Goal: Task Accomplishment & Management: Manage account settings

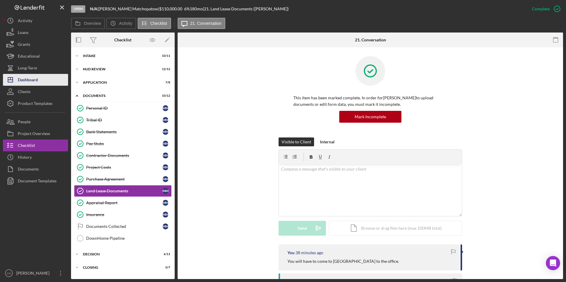
click at [37, 81] on div "Dashboard" at bounding box center [28, 80] width 20 height 13
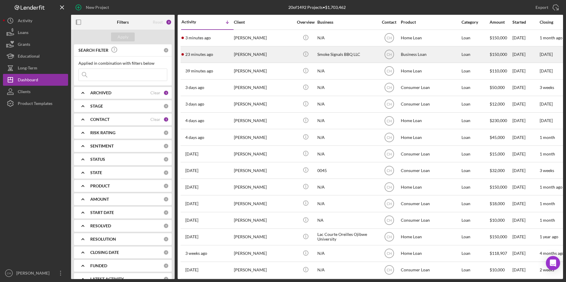
click at [212, 54] on time "23 minutes ago" at bounding box center [199, 54] width 28 height 5
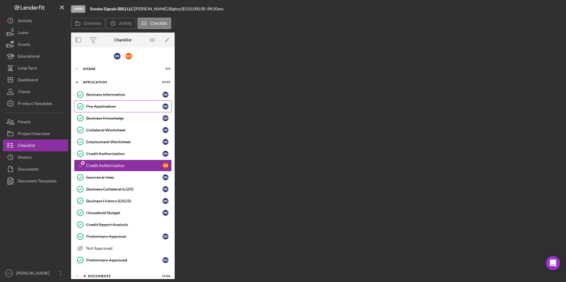
scroll to position [2, 0]
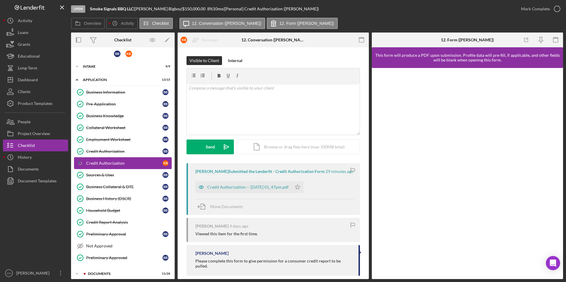
click at [110, 163] on div "Credit Authorization" at bounding box center [124, 163] width 76 height 5
click at [236, 185] on div "Credit Authorization -- [DATE] 01_47pm.pdf" at bounding box center [247, 187] width 81 height 5
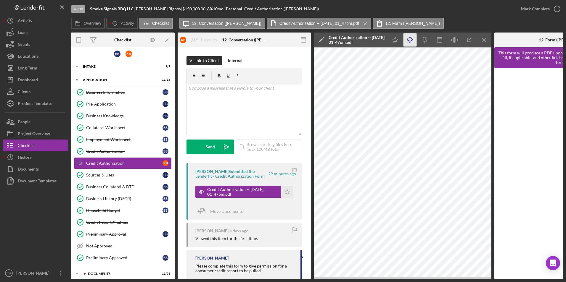
click at [410, 42] on line "button" at bounding box center [410, 40] width 0 height 3
click at [527, 7] on div "Mark Complete" at bounding box center [535, 9] width 29 height 12
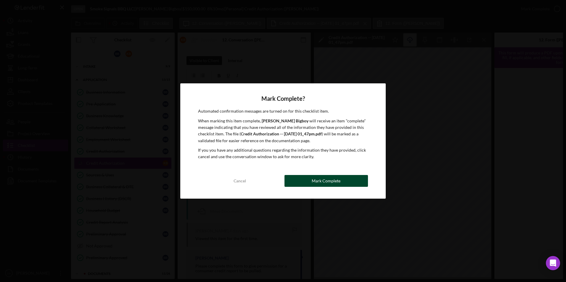
click at [349, 181] on button "Mark Complete" at bounding box center [325, 181] width 83 height 12
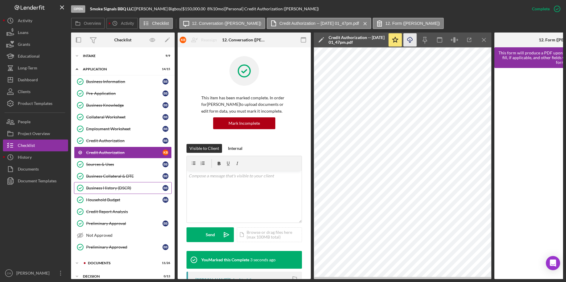
scroll to position [35, 0]
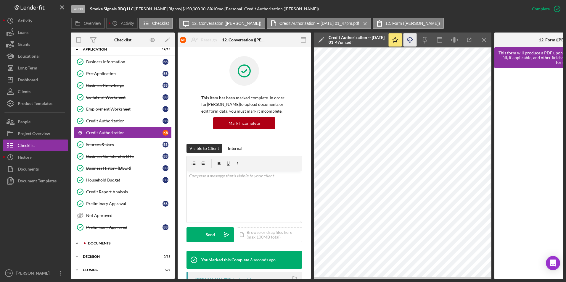
drag, startPoint x: 93, startPoint y: 240, endPoint x: 96, endPoint y: 238, distance: 4.2
click at [93, 242] on div "Documents" at bounding box center [127, 244] width 79 height 4
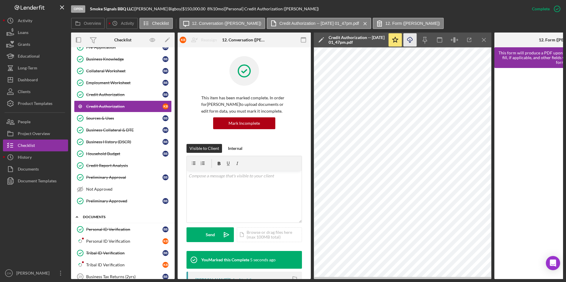
scroll to position [177, 0]
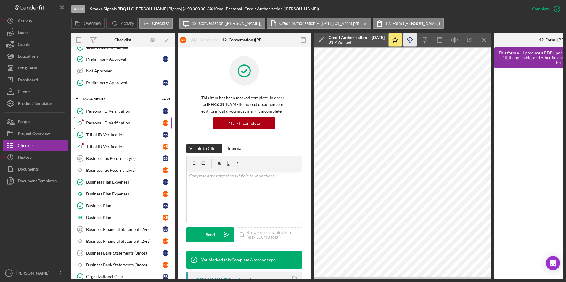
click at [109, 121] on div "Personal ID Verification" at bounding box center [124, 123] width 76 height 5
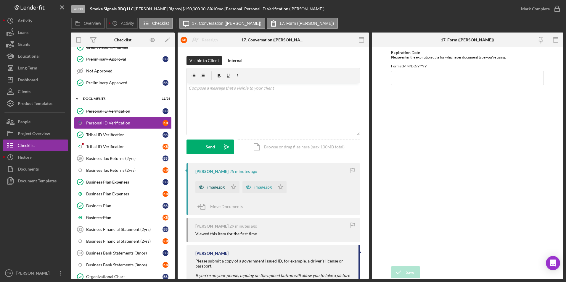
click at [210, 188] on div "image.jpg" at bounding box center [215, 187] width 17 height 5
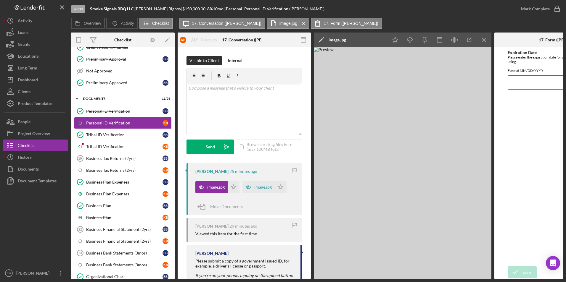
click at [519, 88] on input "Expiration Date" at bounding box center [560, 82] width 106 height 14
type input "[DATE]"
click at [507, 266] on button "Save" at bounding box center [521, 272] width 29 height 12
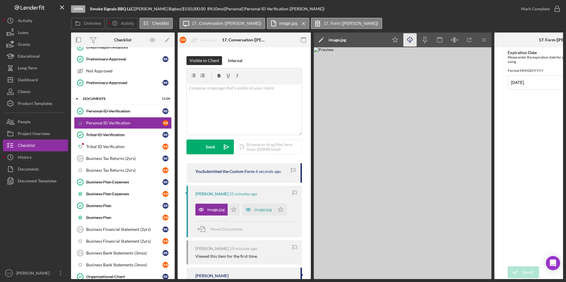
click at [409, 43] on icon "Icon/Download" at bounding box center [409, 39] width 13 height 13
click at [232, 212] on icon "Icon/Star" at bounding box center [233, 210] width 12 height 12
click at [524, 8] on div "Mark Complete" at bounding box center [535, 9] width 29 height 12
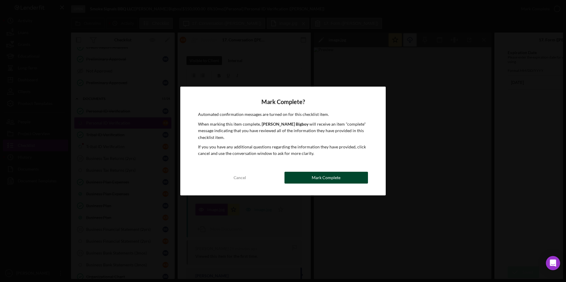
click at [325, 176] on div "Mark Complete" at bounding box center [325, 178] width 29 height 12
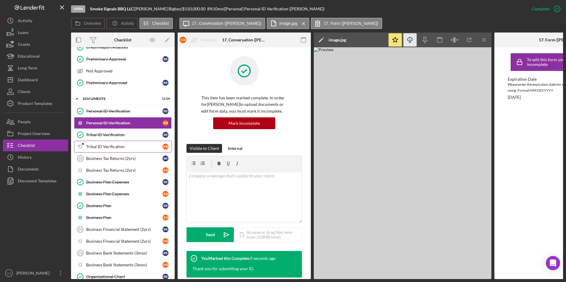
click at [114, 148] on div "Tribal ID Verification" at bounding box center [124, 146] width 76 height 5
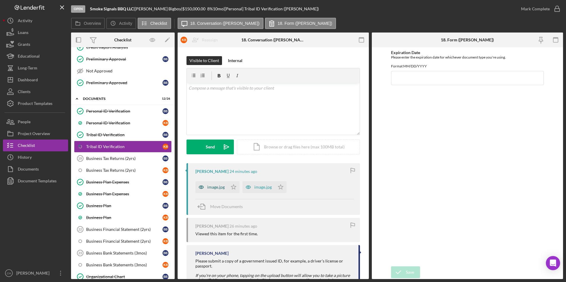
click at [220, 186] on div "image.jpg" at bounding box center [215, 187] width 17 height 5
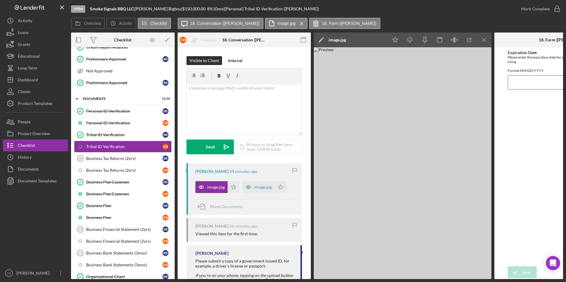
click at [511, 88] on input "Expiration Date" at bounding box center [560, 82] width 106 height 14
click at [515, 87] on input "09099999" at bounding box center [560, 82] width 106 height 14
type input "09/09/9999"
click at [522, 274] on div "Save" at bounding box center [526, 272] width 8 height 12
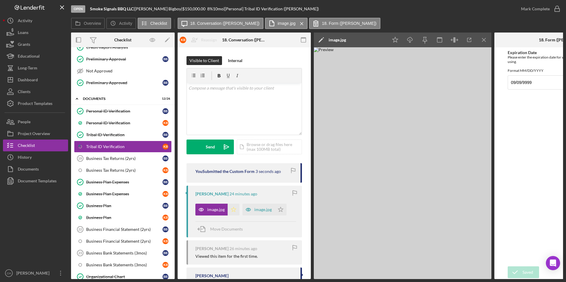
click at [233, 208] on icon "Icon/Star" at bounding box center [233, 210] width 12 height 12
click at [409, 39] on icon "Icon/Download" at bounding box center [409, 39] width 13 height 13
click at [540, 7] on div "Mark Complete" at bounding box center [535, 9] width 29 height 12
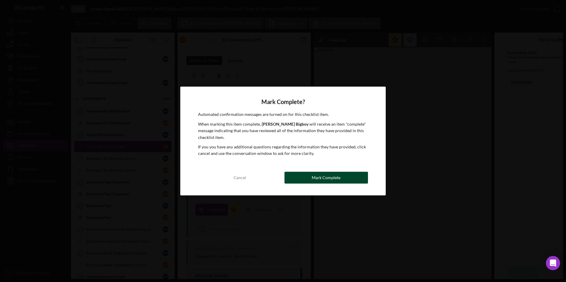
click at [324, 175] on div "Mark Complete" at bounding box center [325, 178] width 29 height 12
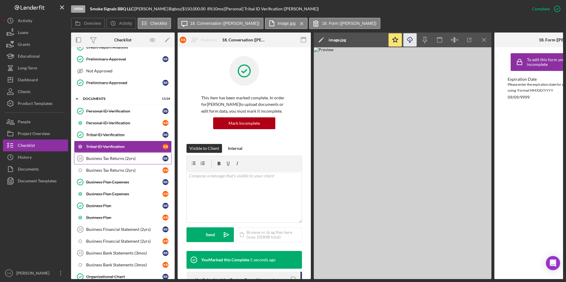
click at [114, 158] on div "Business Tax Returns (2yrs)" at bounding box center [124, 158] width 76 height 5
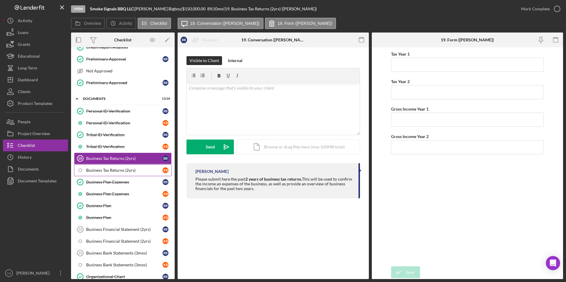
click at [113, 168] on div "Business Tax Returns (2yrs)" at bounding box center [124, 170] width 76 height 5
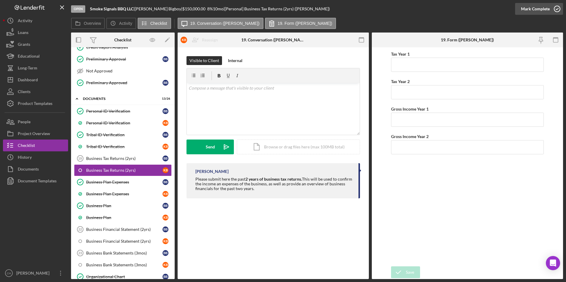
click at [543, 12] on div "Mark Complete" at bounding box center [535, 9] width 29 height 12
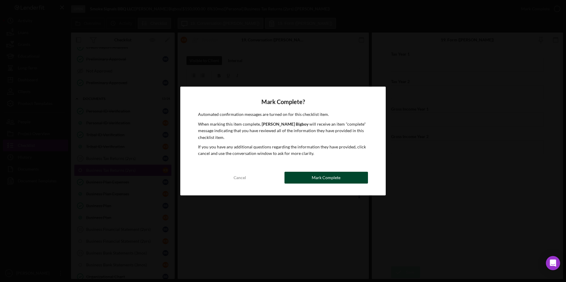
click at [315, 179] on div "Mark Complete" at bounding box center [325, 178] width 29 height 12
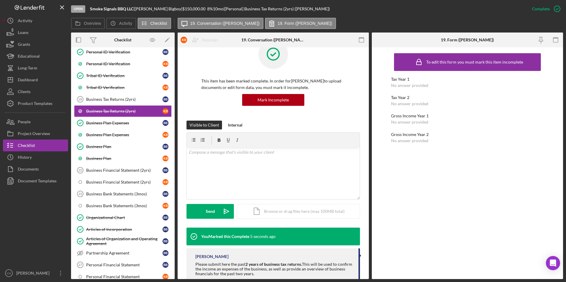
scroll to position [33, 0]
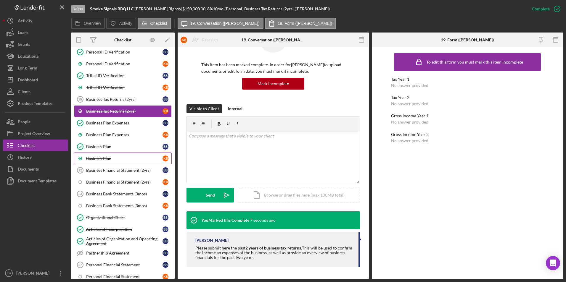
click at [98, 156] on link "Business Plan K B" at bounding box center [123, 159] width 98 height 12
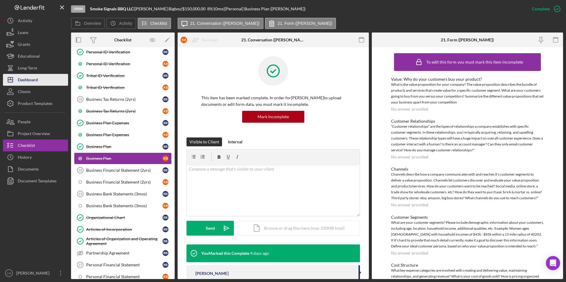
click at [45, 80] on button "Icon/Dashboard Dashboard" at bounding box center [35, 80] width 65 height 12
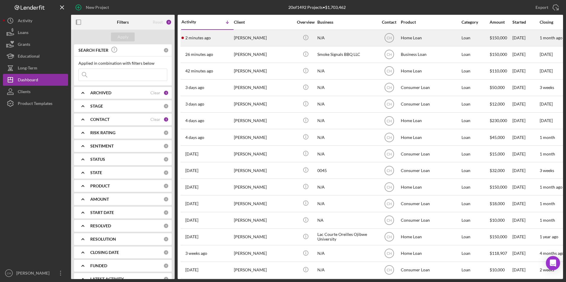
click at [246, 38] on div "[PERSON_NAME]" at bounding box center [263, 38] width 59 height 16
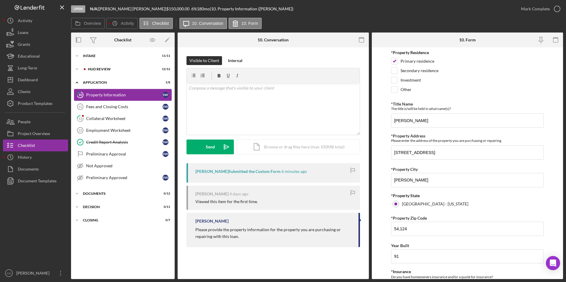
click at [113, 97] on div "Property Information" at bounding box center [124, 95] width 76 height 5
click at [534, 9] on div "Mark Complete" at bounding box center [535, 9] width 29 height 12
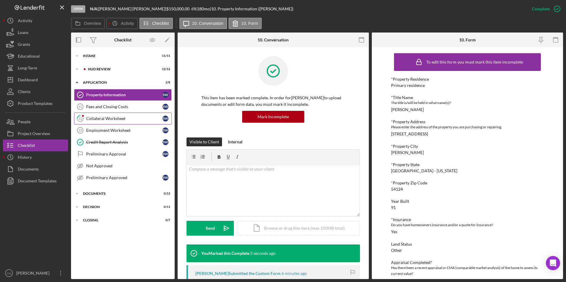
click at [98, 117] on div "Collateral Worksheet" at bounding box center [124, 118] width 76 height 5
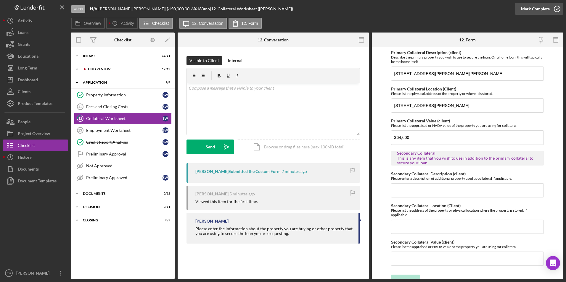
click at [531, 8] on div "Mark Complete" at bounding box center [535, 9] width 29 height 12
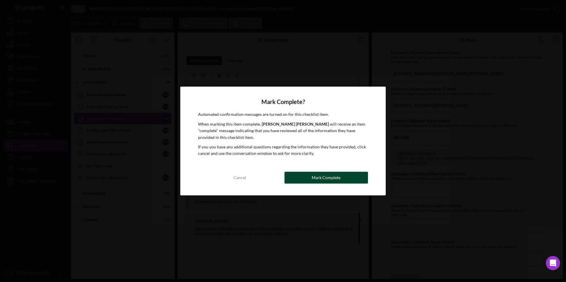
click at [319, 178] on div "Mark Complete" at bounding box center [325, 178] width 29 height 12
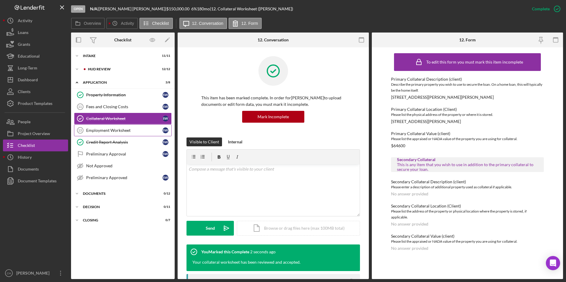
click at [104, 131] on div "Employment Worksheet" at bounding box center [124, 130] width 76 height 5
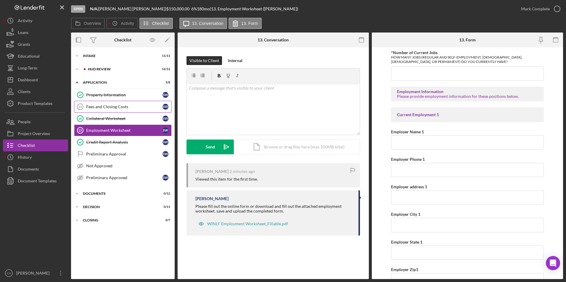
click at [101, 105] on div "Fees and Closing Costs" at bounding box center [124, 106] width 76 height 5
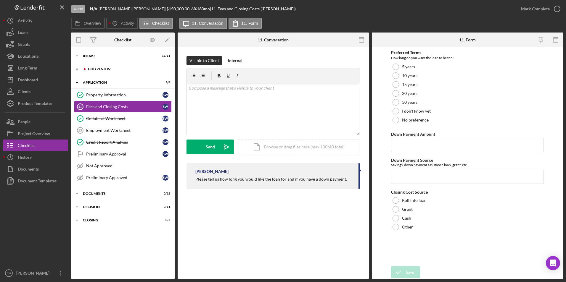
click at [112, 69] on div "HUD Review" at bounding box center [127, 69] width 79 height 4
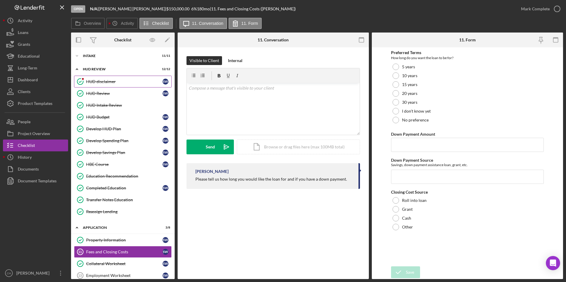
click at [103, 82] on div "HUD disclaimer" at bounding box center [124, 81] width 76 height 5
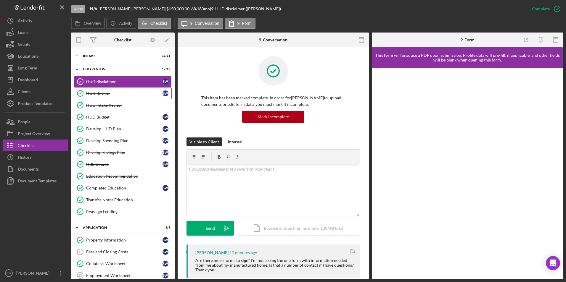
click at [100, 93] on div "HUD Review" at bounding box center [124, 93] width 76 height 5
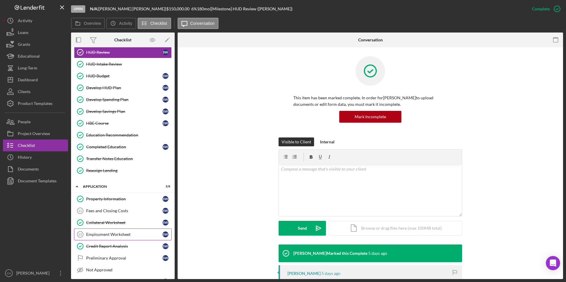
scroll to position [96, 0]
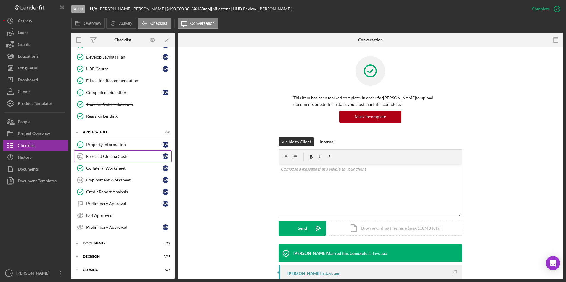
click at [112, 158] on div "Fees and Closing Costs" at bounding box center [124, 156] width 76 height 5
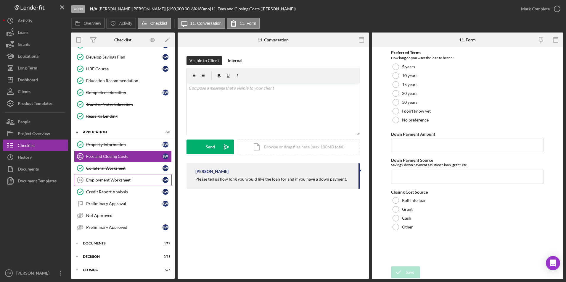
click at [105, 178] on div "Employment Worksheet" at bounding box center [124, 180] width 76 height 5
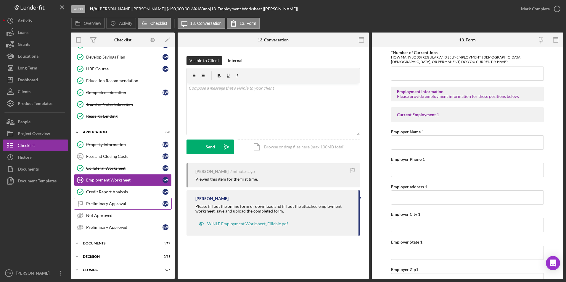
click at [104, 202] on div "Preliminary Approval" at bounding box center [124, 203] width 76 height 5
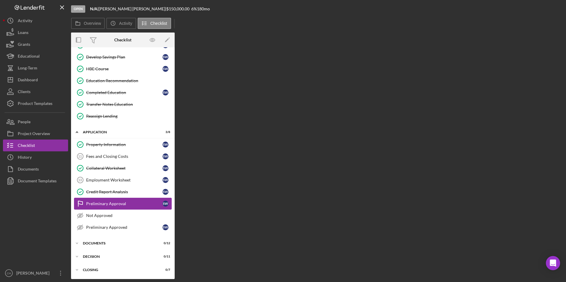
scroll to position [96, 0]
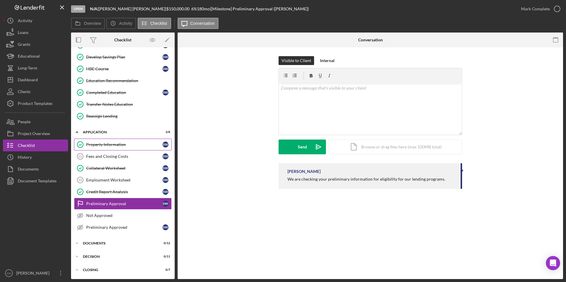
click at [105, 147] on div "Property Information" at bounding box center [124, 144] width 76 height 5
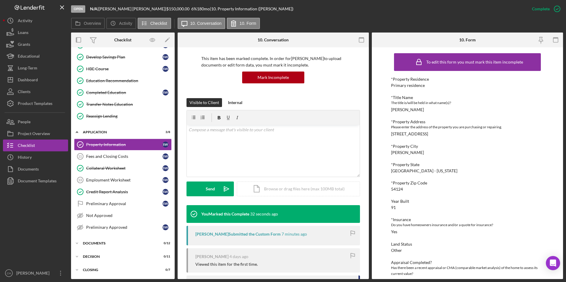
scroll to position [82, 0]
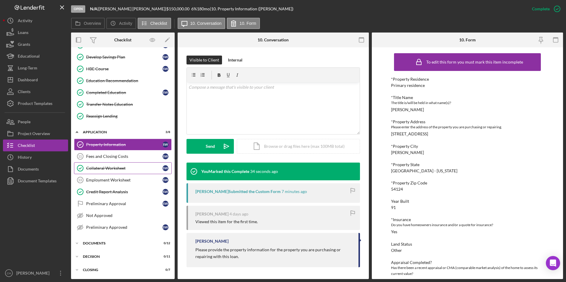
click at [114, 172] on link "Collateral Worksheet Collateral Worksheet S W" at bounding box center [123, 168] width 98 height 12
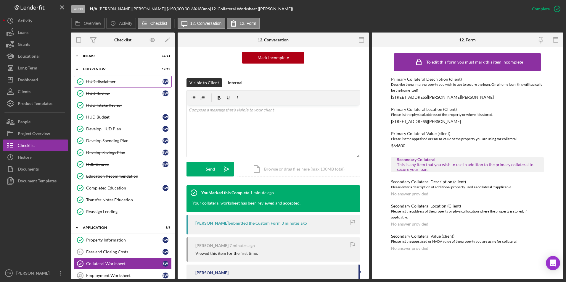
click at [110, 83] on div "HUD disclaimer" at bounding box center [124, 81] width 76 height 5
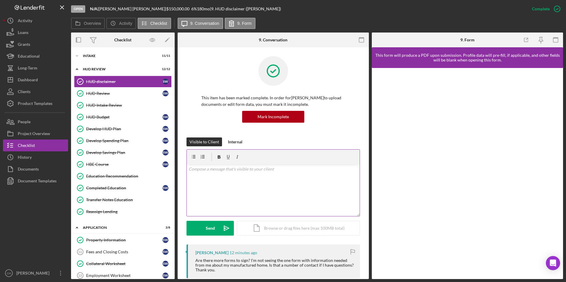
click at [202, 171] on p at bounding box center [272, 169] width 169 height 7
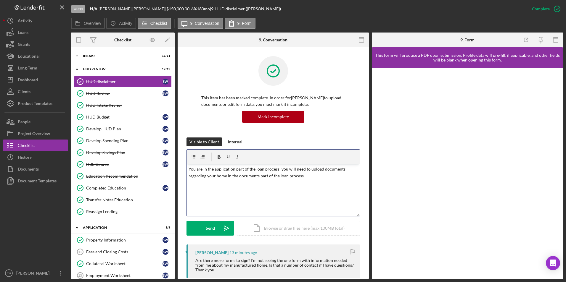
click at [306, 176] on p "You are in the application part of the loan process; you will need to upload do…" at bounding box center [272, 172] width 169 height 13
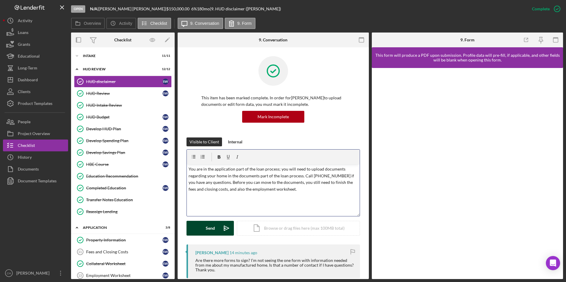
click at [214, 225] on div "Send" at bounding box center [210, 228] width 9 height 15
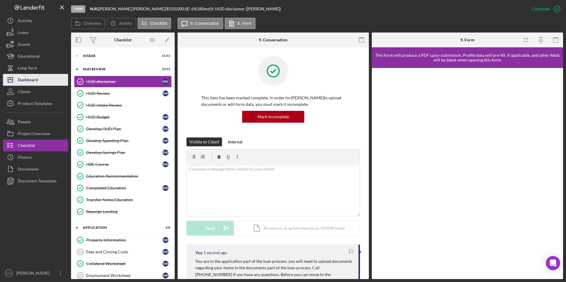
click at [36, 83] on div "Dashboard" at bounding box center [28, 80] width 20 height 13
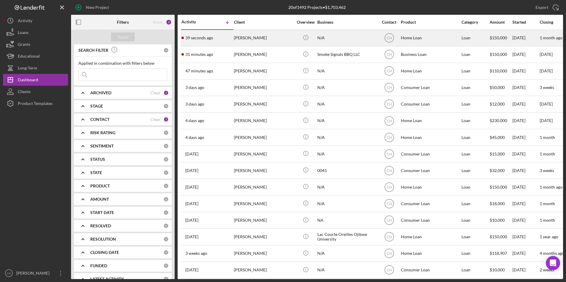
click at [251, 39] on div "[PERSON_NAME]" at bounding box center [263, 38] width 59 height 16
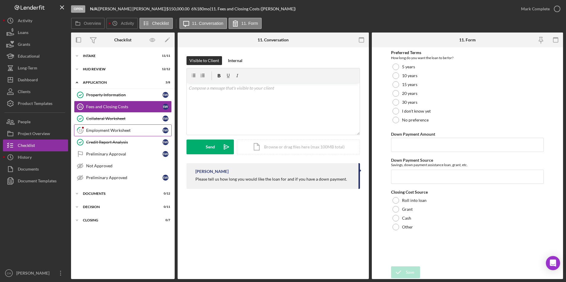
click at [109, 128] on div "Employment Worksheet" at bounding box center [124, 130] width 76 height 5
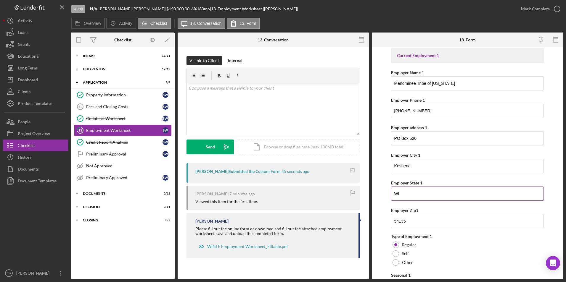
scroll to position [237, 0]
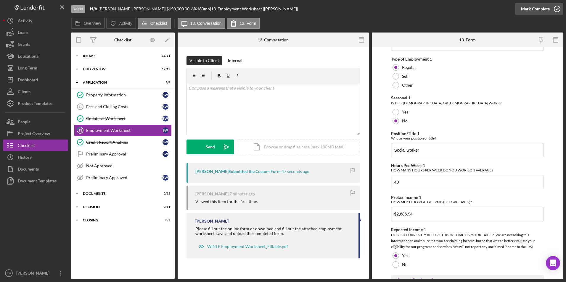
click at [539, 6] on div "Mark Complete" at bounding box center [535, 9] width 29 height 12
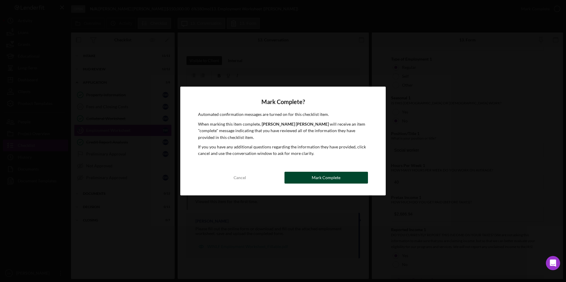
click at [327, 178] on div "Mark Complete" at bounding box center [325, 178] width 29 height 12
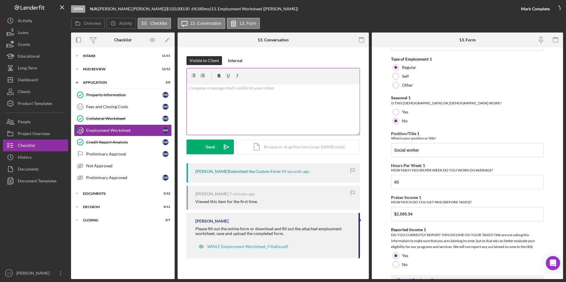
scroll to position [260, 0]
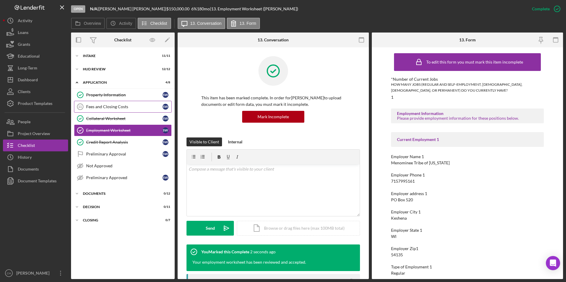
click at [99, 105] on div "Fees and Closing Costs" at bounding box center [124, 106] width 76 height 5
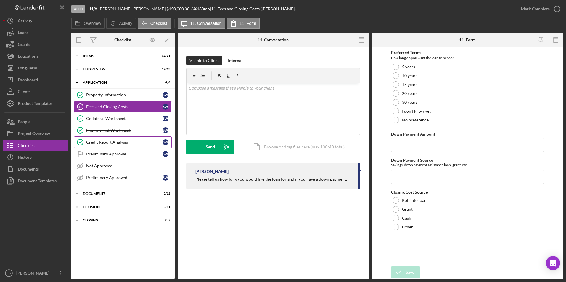
click at [109, 138] on link "Credit Report Analysis Credit Report Analysis S W" at bounding box center [123, 142] width 98 height 12
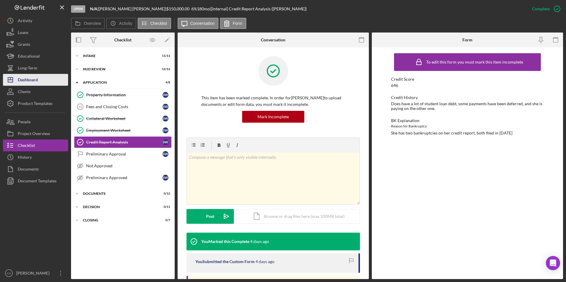
click at [37, 79] on div "Dashboard" at bounding box center [28, 80] width 20 height 13
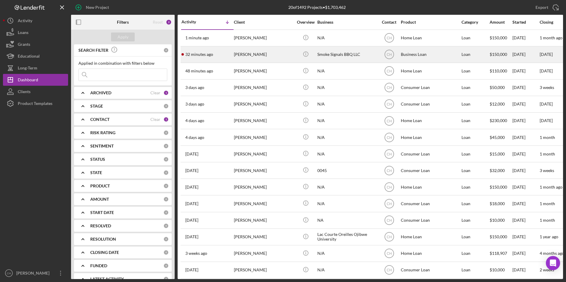
click at [238, 54] on div "[PERSON_NAME]" at bounding box center [263, 55] width 59 height 16
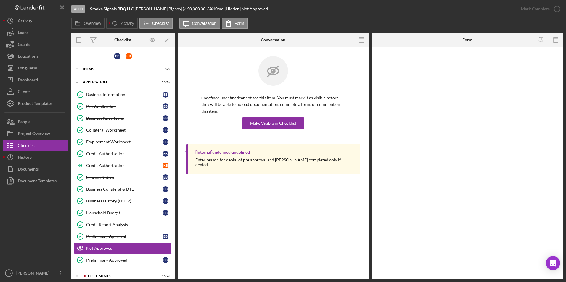
scroll to position [33, 0]
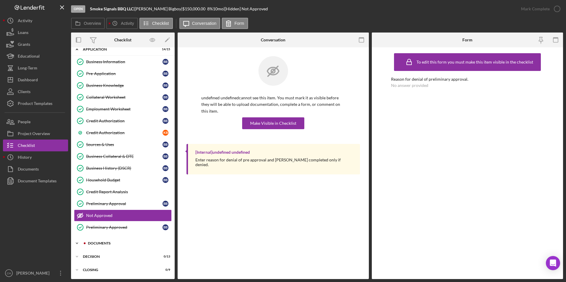
click at [95, 243] on div "Documents" at bounding box center [127, 244] width 79 height 4
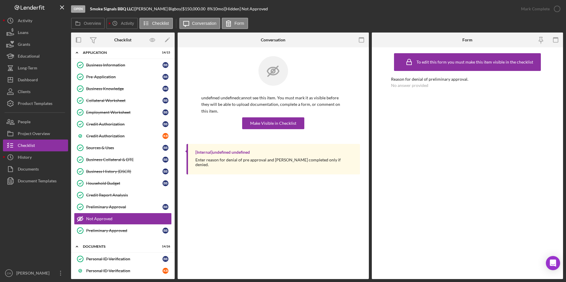
scroll to position [177, 0]
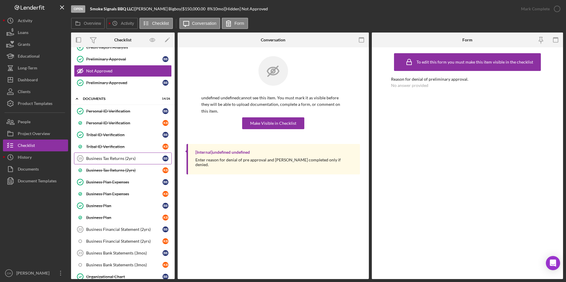
click at [119, 159] on div "Business Tax Returns (2yrs)" at bounding box center [124, 158] width 76 height 5
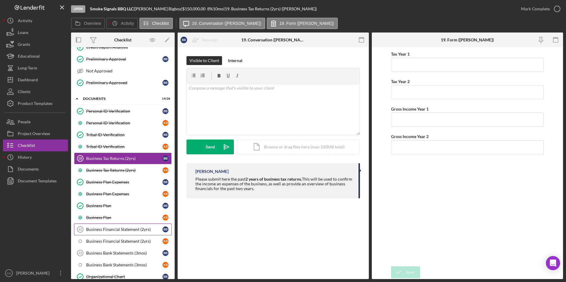
click at [107, 229] on div "Business Financial Statement (2yrs)" at bounding box center [124, 229] width 76 height 5
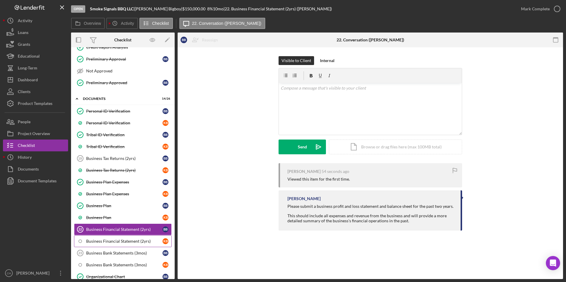
click at [104, 242] on div "Business Financial Statement (2yrs)" at bounding box center [124, 241] width 76 height 5
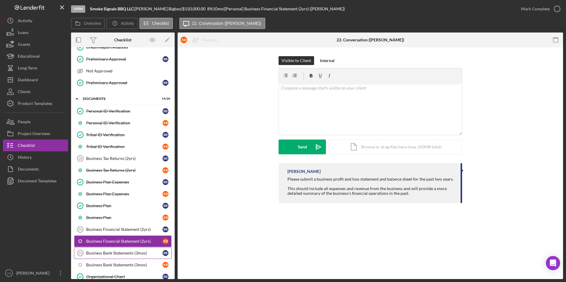
click at [102, 253] on div "Business Bank Statements (3mos)" at bounding box center [124, 253] width 76 height 5
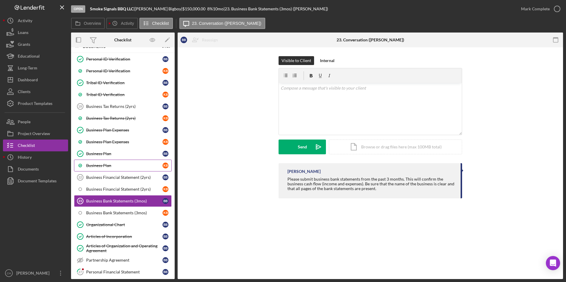
scroll to position [266, 0]
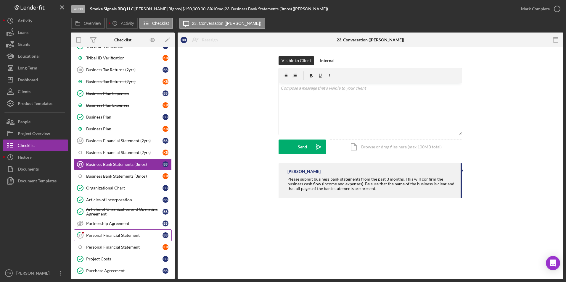
click at [103, 232] on link "27 Personal Financial Statement B B" at bounding box center [123, 236] width 98 height 12
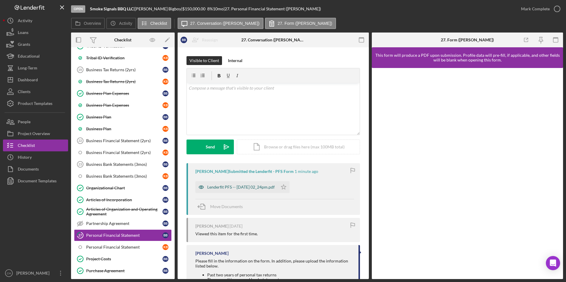
click at [243, 185] on div "Lenderfit PFS -- 2025-08-25 02_24pm.pdf" at bounding box center [240, 187] width 67 height 5
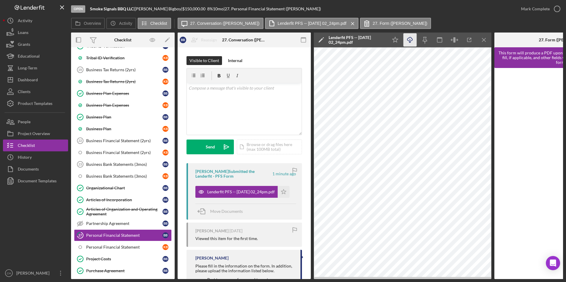
click at [408, 38] on icon "Icon/Download" at bounding box center [409, 39] width 13 height 13
click at [287, 192] on icon "Icon/Star" at bounding box center [283, 192] width 12 height 12
click at [532, 8] on div "Mark Complete" at bounding box center [535, 9] width 29 height 12
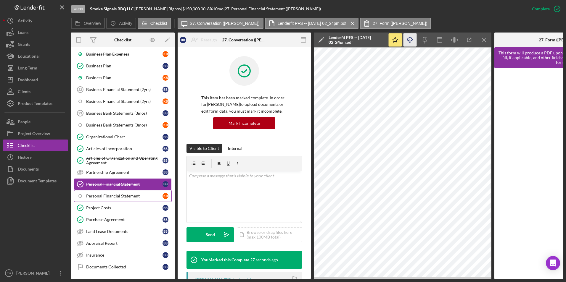
scroll to position [345, 0]
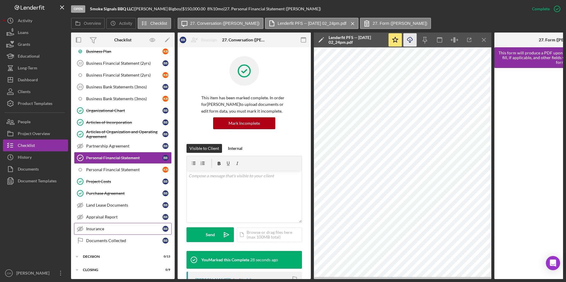
click at [99, 227] on div "Insurance" at bounding box center [124, 229] width 76 height 5
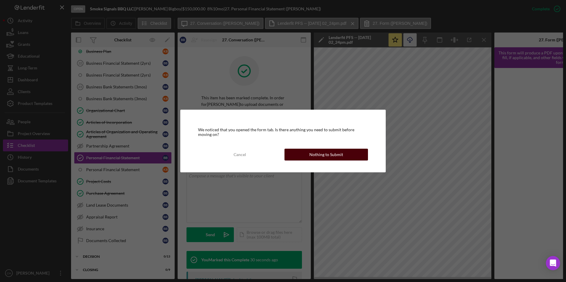
click at [314, 152] on div "Nothing to Submit" at bounding box center [326, 155] width 34 height 12
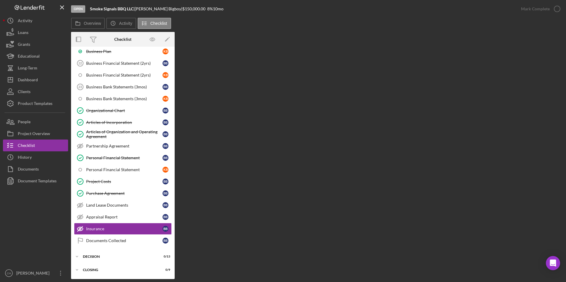
scroll to position [344, 0]
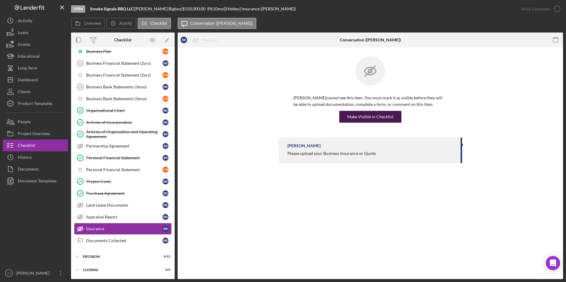
click at [357, 117] on div "Make Visible in Checklist" at bounding box center [370, 117] width 46 height 12
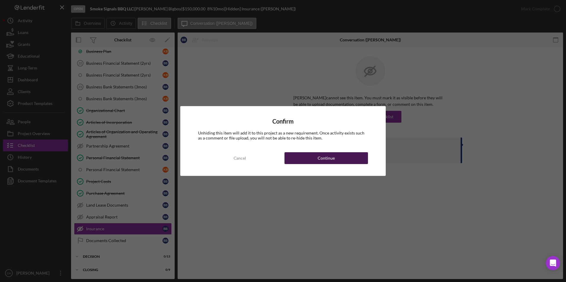
click at [328, 153] on div "Continue" at bounding box center [325, 158] width 17 height 12
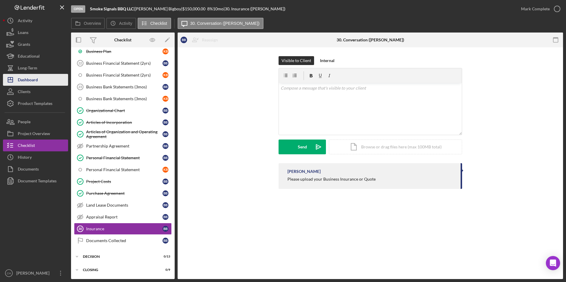
click at [48, 82] on button "Icon/Dashboard Dashboard" at bounding box center [35, 80] width 65 height 12
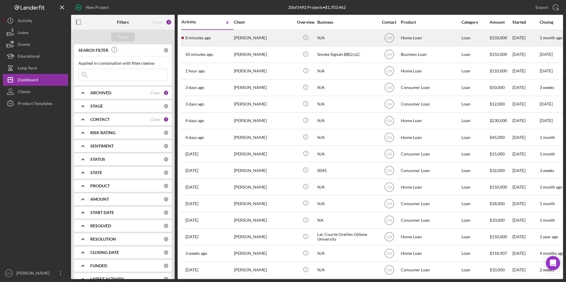
click at [257, 40] on div "[PERSON_NAME]" at bounding box center [263, 38] width 59 height 16
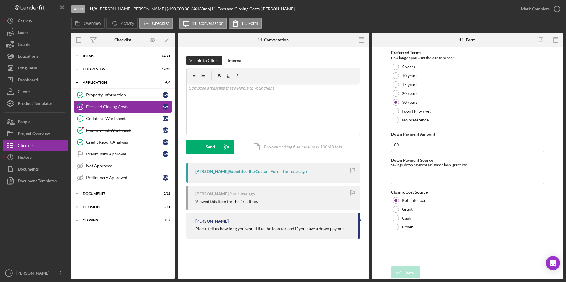
click at [120, 107] on div "Fees and Closing Costs" at bounding box center [124, 106] width 76 height 5
click at [539, 6] on div "Mark Complete" at bounding box center [535, 9] width 29 height 12
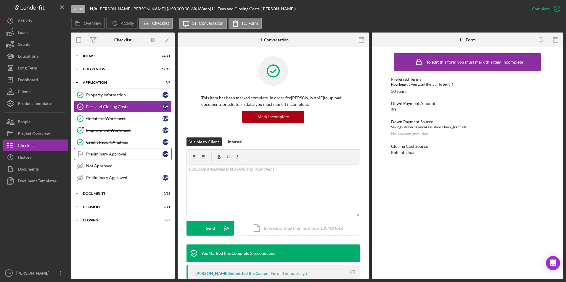
click at [100, 152] on div "Preliminary Approval" at bounding box center [124, 154] width 76 height 5
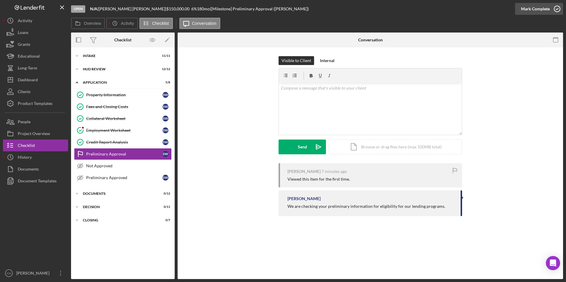
click at [540, 10] on div "Mark Complete" at bounding box center [535, 9] width 29 height 12
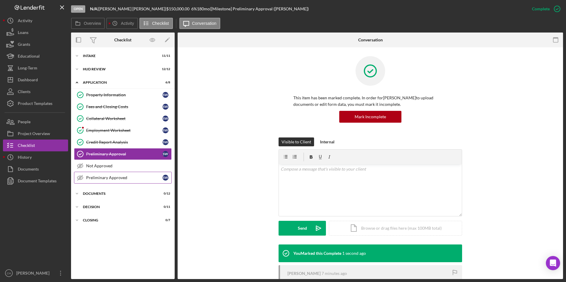
click at [94, 181] on link "Preliminary Approved Preliminary Approved S W" at bounding box center [123, 178] width 98 height 12
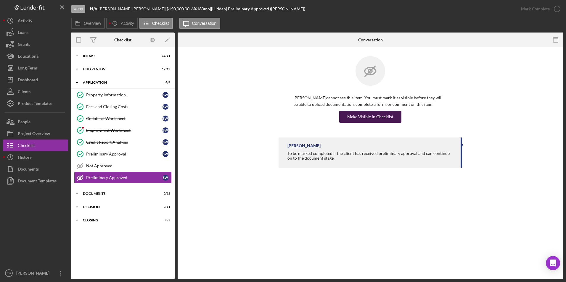
click at [366, 117] on div "Make Visible in Checklist" at bounding box center [370, 117] width 46 height 12
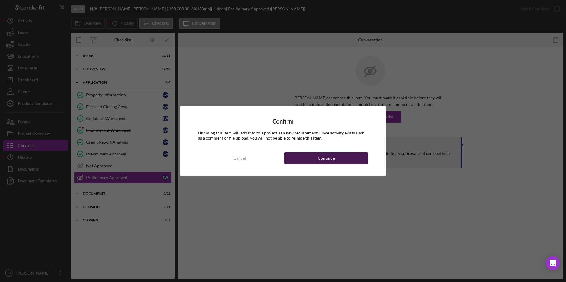
click at [325, 158] on div "Continue" at bounding box center [325, 158] width 17 height 12
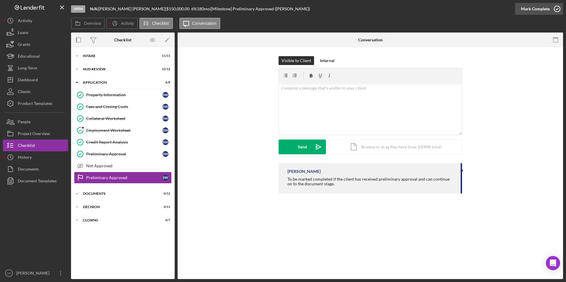
click at [534, 7] on div "Mark Complete" at bounding box center [535, 9] width 29 height 12
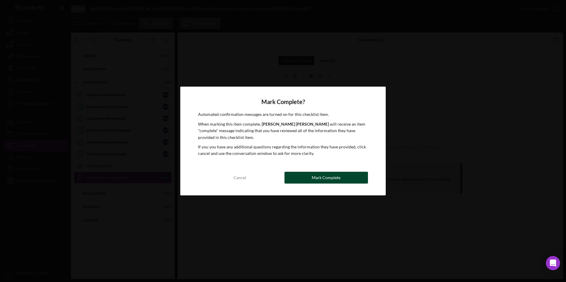
click at [322, 176] on div "Mark Complete" at bounding box center [325, 178] width 29 height 12
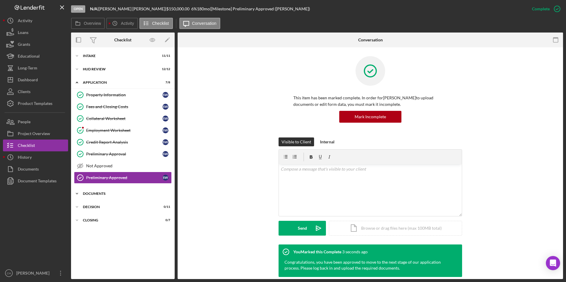
click at [84, 190] on div "Icon/Expander Documents 0 / 12" at bounding box center [123, 194] width 104 height 12
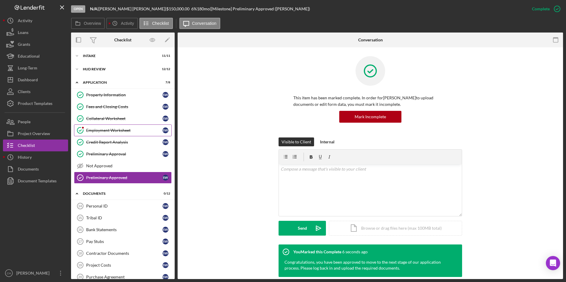
click at [114, 131] on div "Employment Worksheet" at bounding box center [124, 130] width 76 height 5
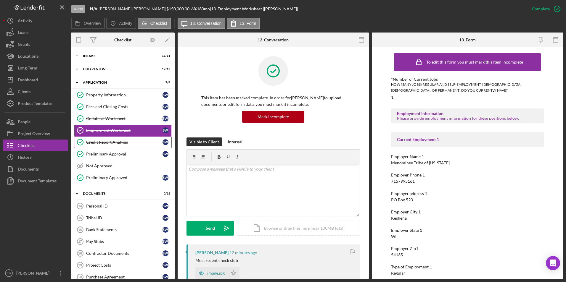
click at [110, 141] on div "Credit Report Analysis" at bounding box center [124, 142] width 76 height 5
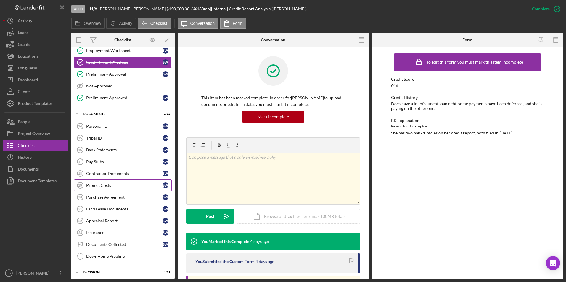
scroll to position [89, 0]
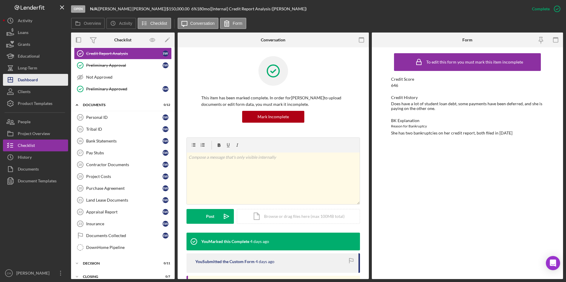
click at [33, 76] on div "Dashboard" at bounding box center [28, 80] width 20 height 13
